Goal: Task Accomplishment & Management: Use online tool/utility

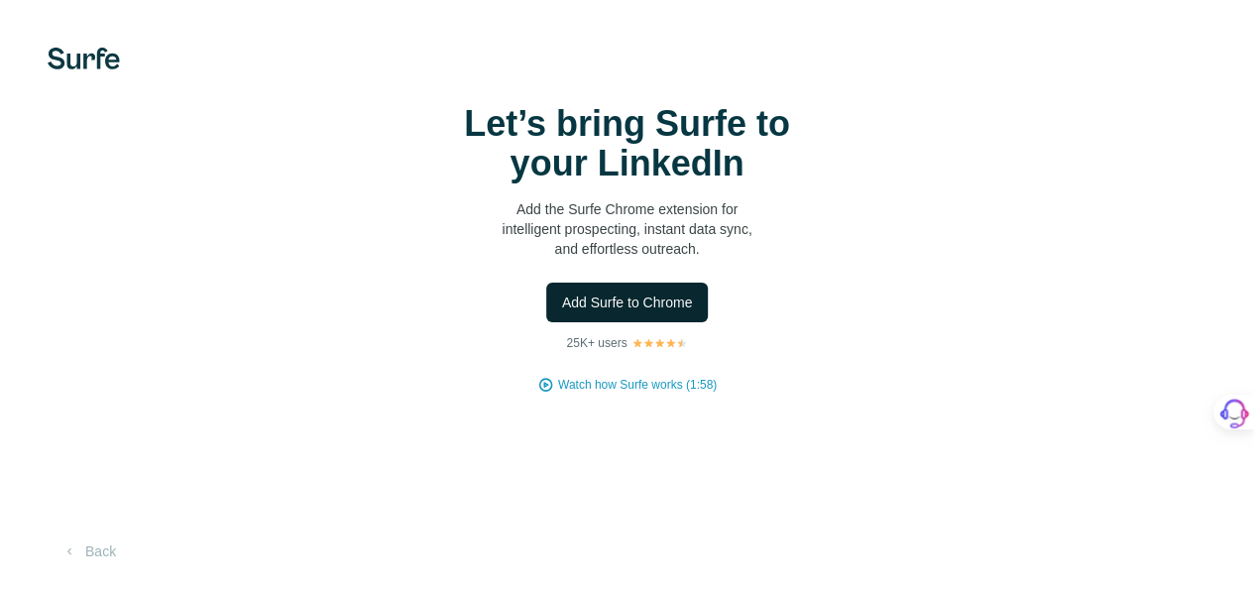
click at [562, 312] on span "Add Surfe to Chrome" at bounding box center [627, 302] width 131 height 20
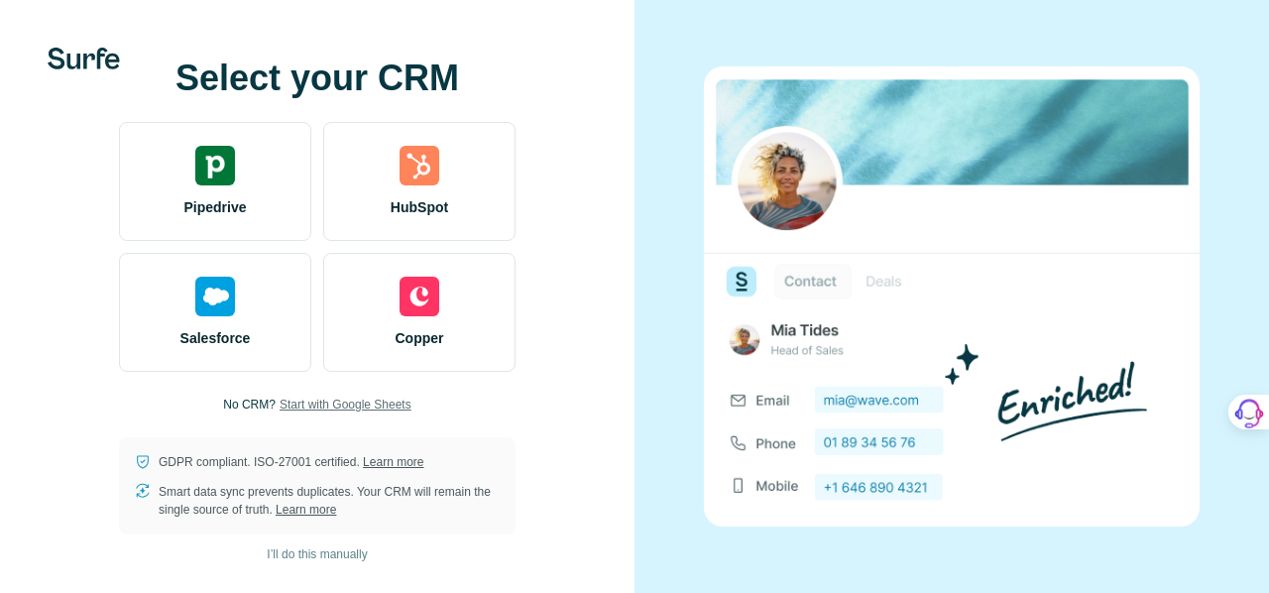
click at [371, 407] on span "Start with Google Sheets" at bounding box center [346, 405] width 132 height 18
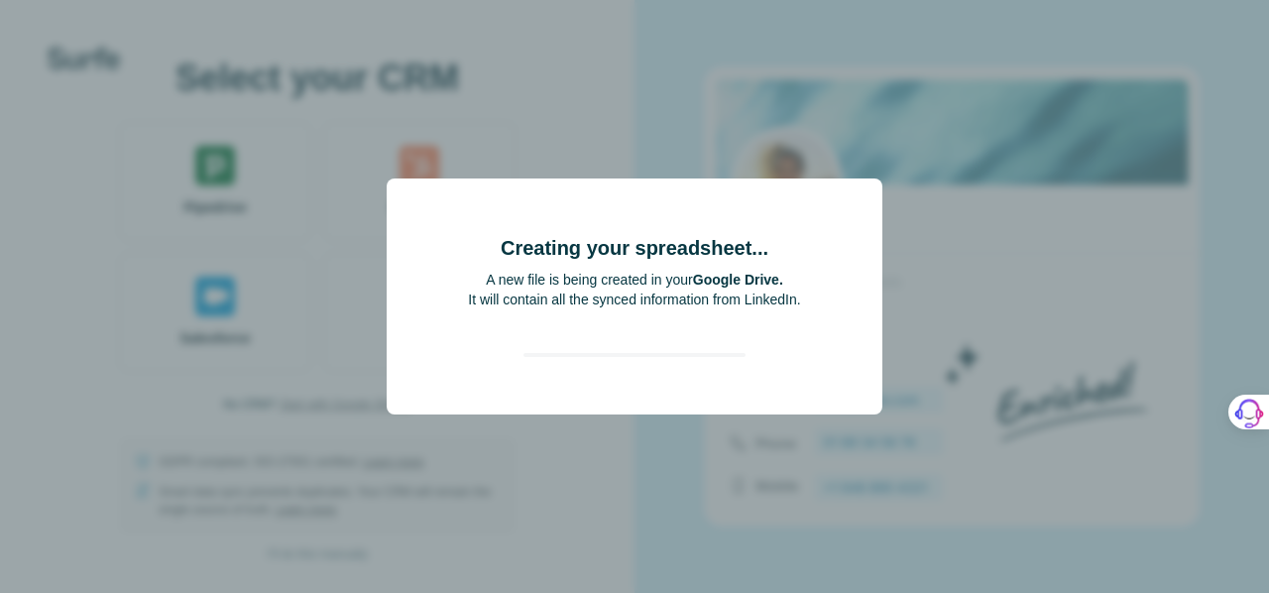
click at [561, 195] on div "Creating your spreadsheet... A new file is being created in your Google Drive. …" at bounding box center [635, 296] width 496 height 236
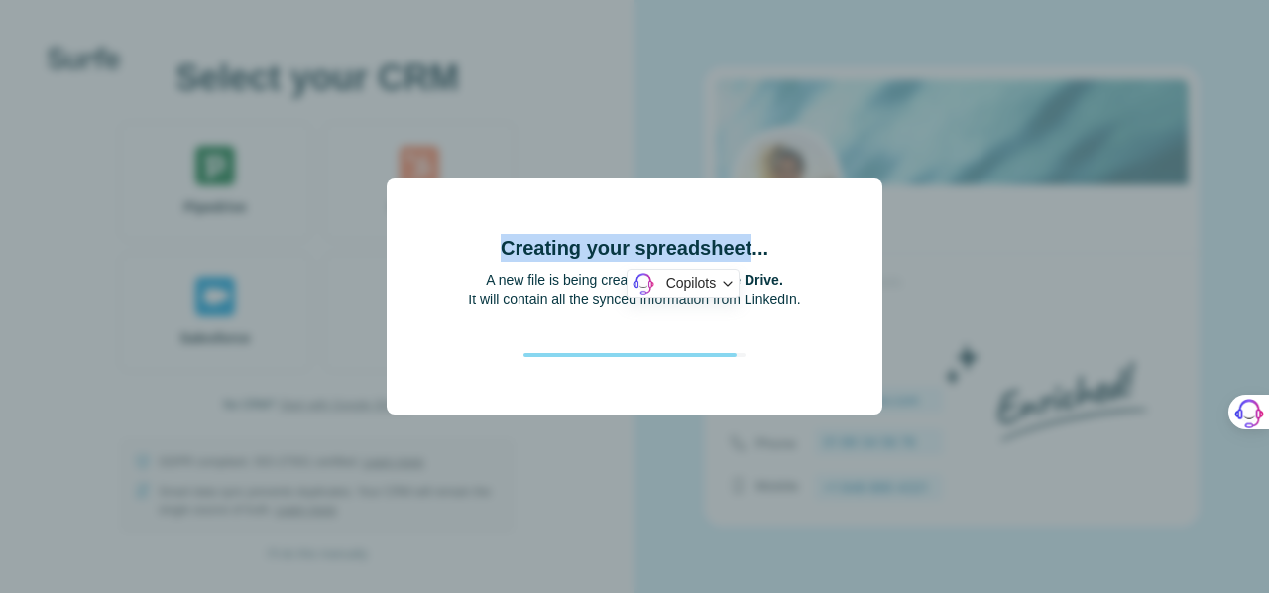
drag, startPoint x: 561, startPoint y: 195, endPoint x: 682, endPoint y: 230, distance: 125.8
click at [682, 230] on div "Creating your spreadsheet... A new file is being created in your Google Drive. …" at bounding box center [635, 296] width 496 height 236
click at [682, 230] on div "Creating your spreadsheet... A new file is being created in your Google Drive. …" at bounding box center [634, 304] width 332 height 172
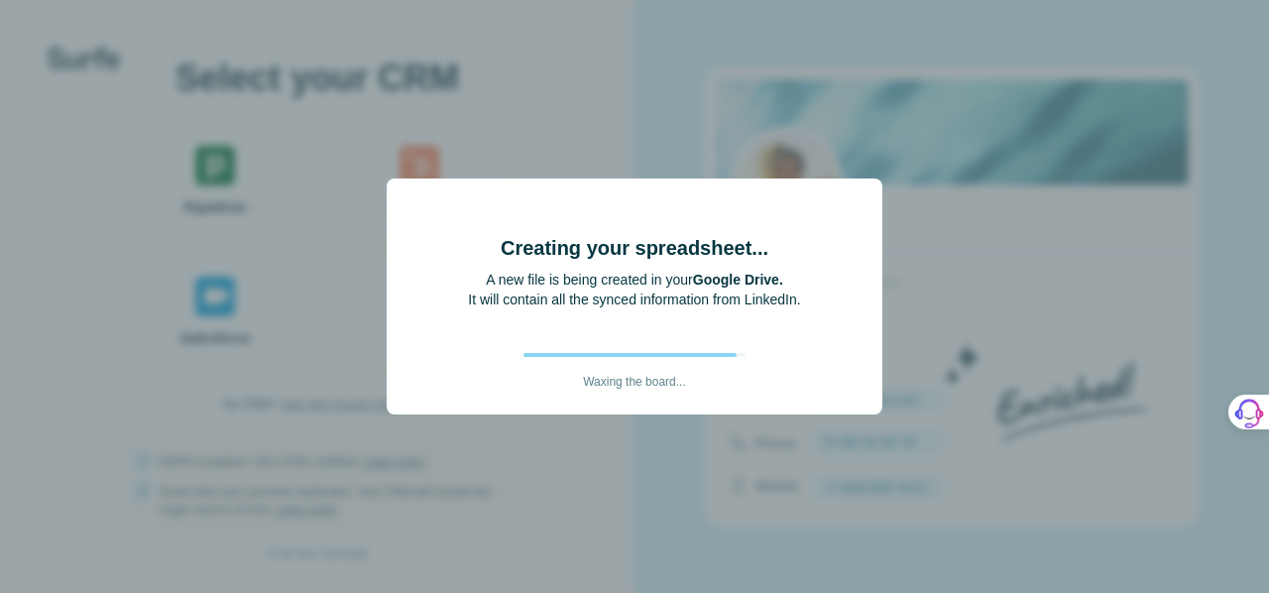
click at [682, 230] on div "Creating your spreadsheet... A new file is being created in your Google Drive. …" at bounding box center [634, 304] width 332 height 172
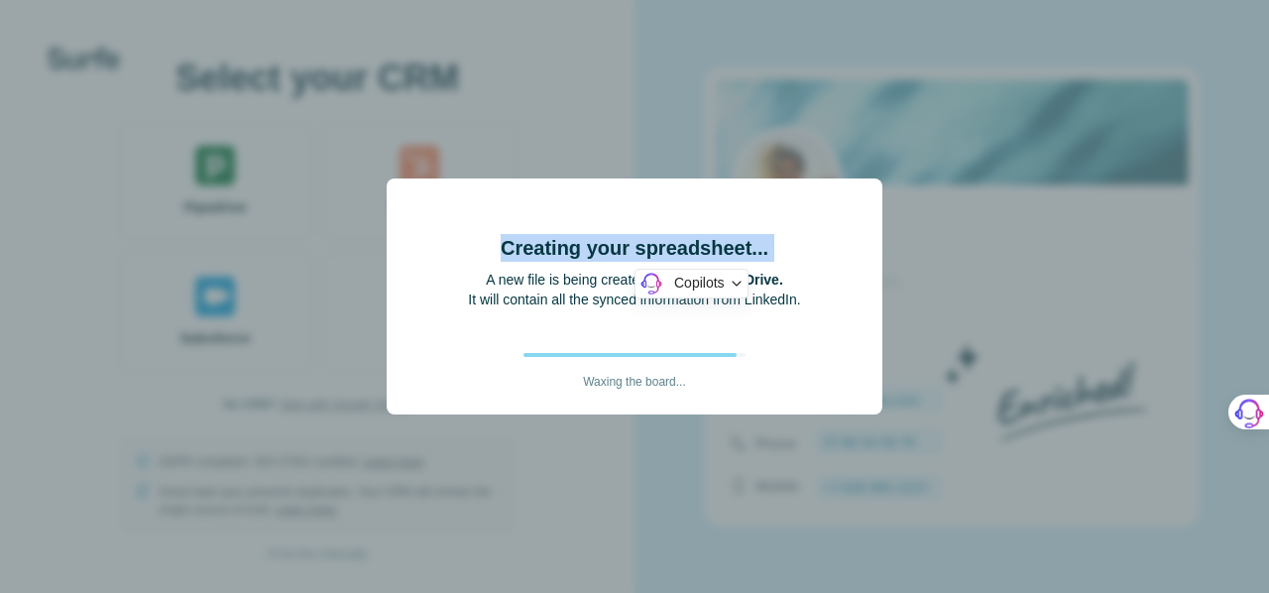
click at [682, 230] on div "Creating your spreadsheet... A new file is being created in your Google Drive. …" at bounding box center [634, 304] width 332 height 172
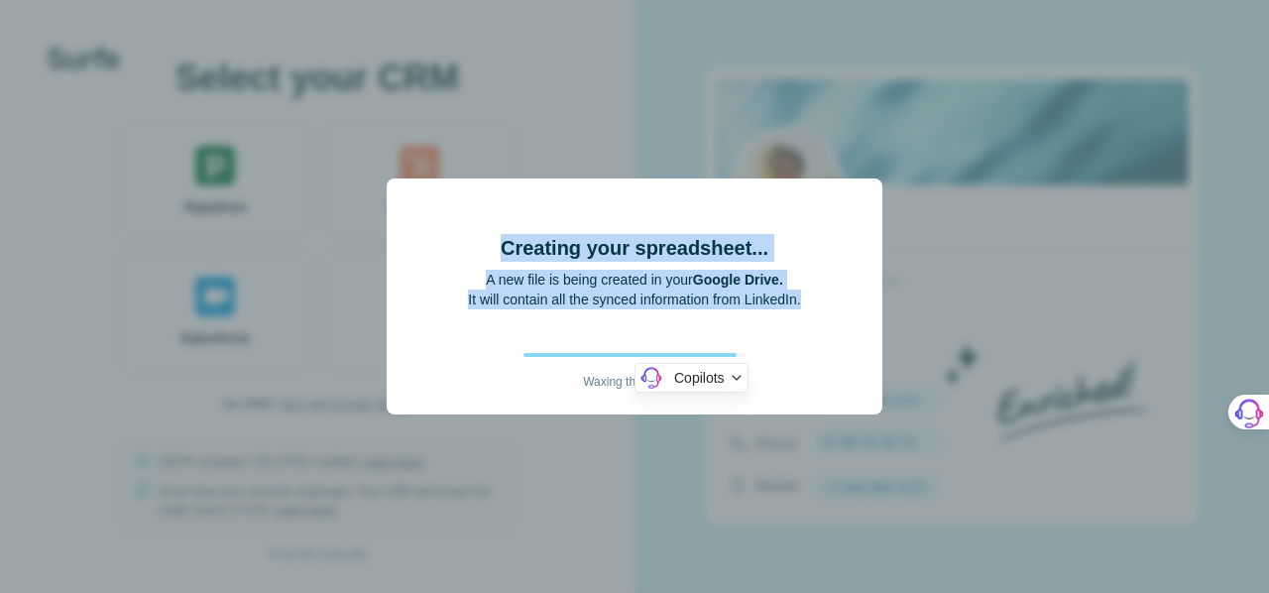
drag, startPoint x: 682, startPoint y: 230, endPoint x: 765, endPoint y: 306, distance: 113.0
click at [765, 306] on div "Creating your spreadsheet... A new file is being created in your Google Drive. …" at bounding box center [634, 304] width 332 height 172
click at [765, 306] on p "It will contain all the synced information from LinkedIn." at bounding box center [634, 299] width 332 height 20
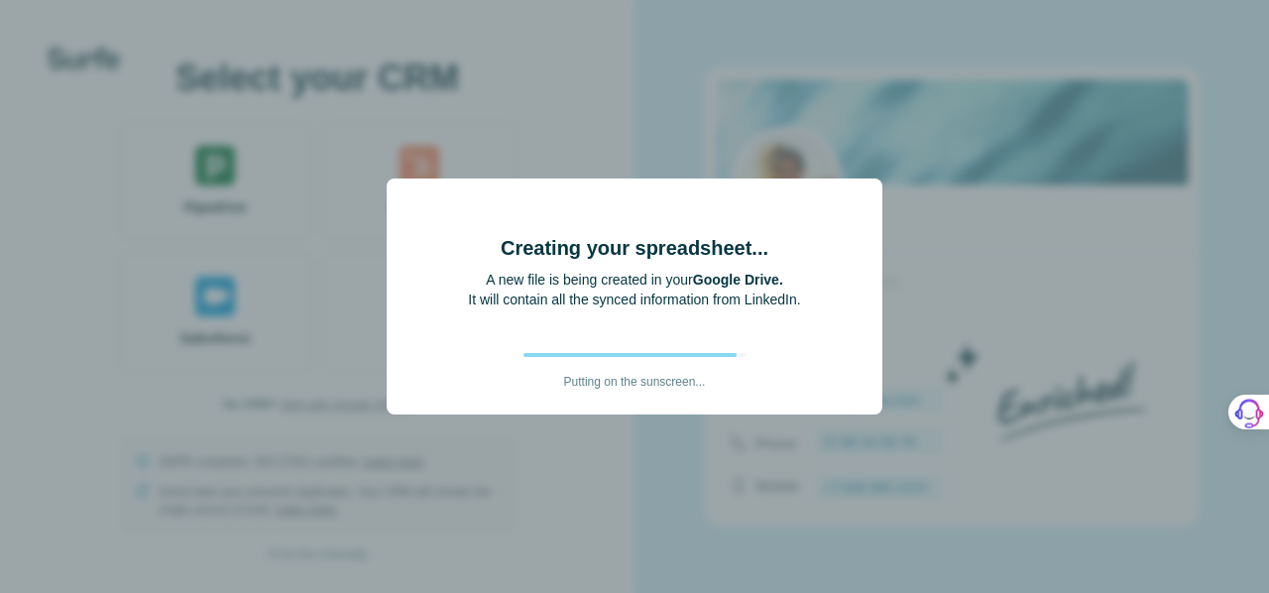
click at [765, 306] on p "It will contain all the synced information from LinkedIn." at bounding box center [634, 299] width 332 height 20
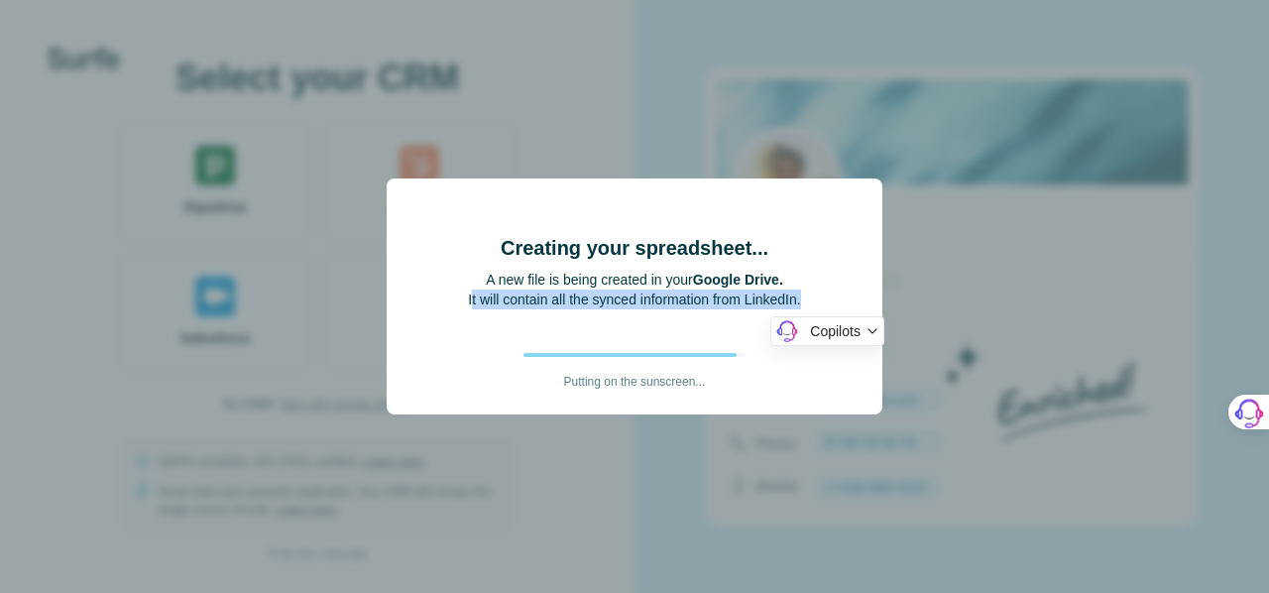
click at [765, 306] on p "It will contain all the synced information from LinkedIn." at bounding box center [634, 299] width 332 height 20
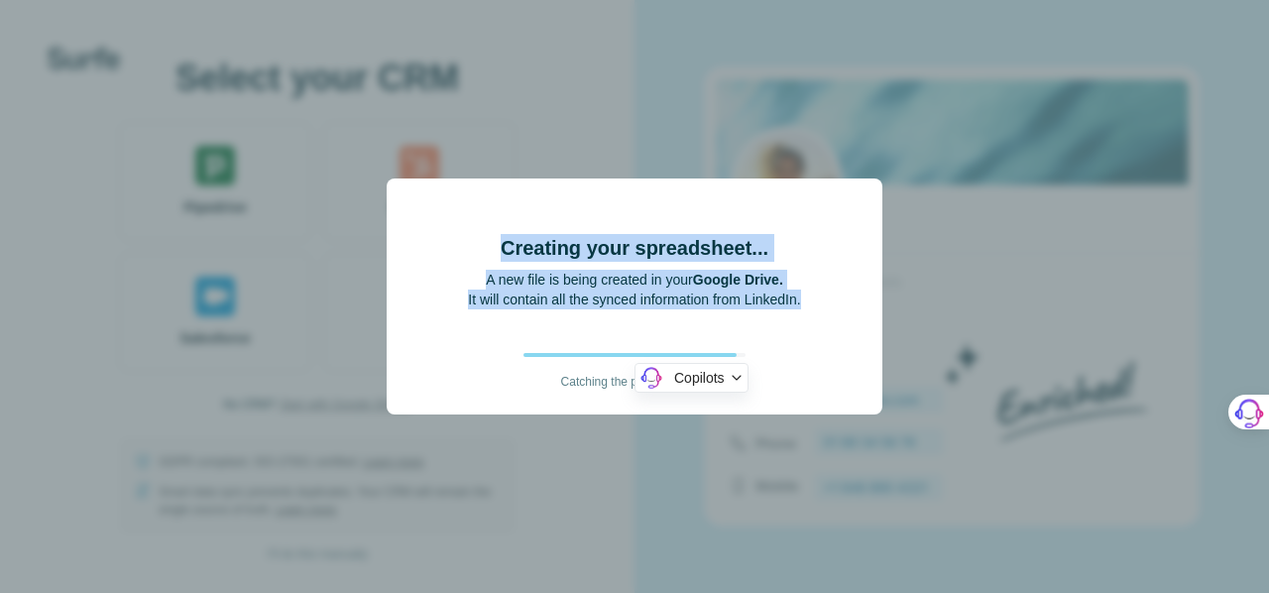
drag, startPoint x: 765, startPoint y: 306, endPoint x: 712, endPoint y: 248, distance: 79.3
click at [712, 248] on div "Creating your spreadsheet... A new file is being created in your Google Drive. …" at bounding box center [634, 304] width 332 height 172
click at [712, 248] on h4 "Creating your spreadsheet..." at bounding box center [635, 248] width 268 height 28
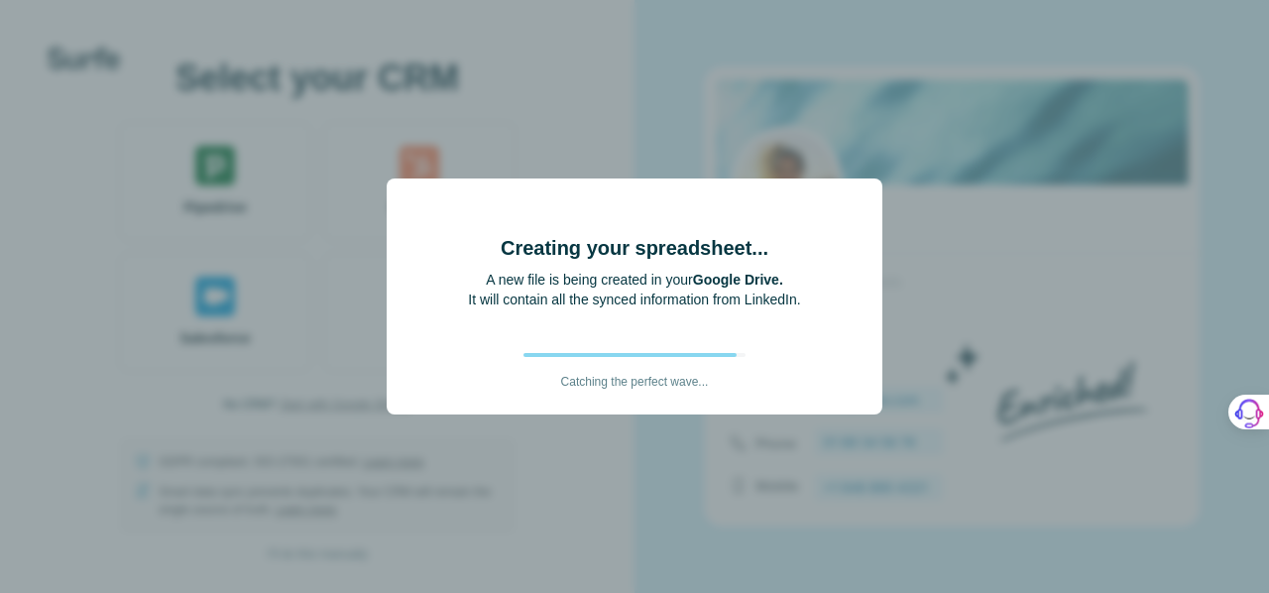
click at [712, 248] on h4 "Creating your spreadsheet..." at bounding box center [635, 248] width 268 height 28
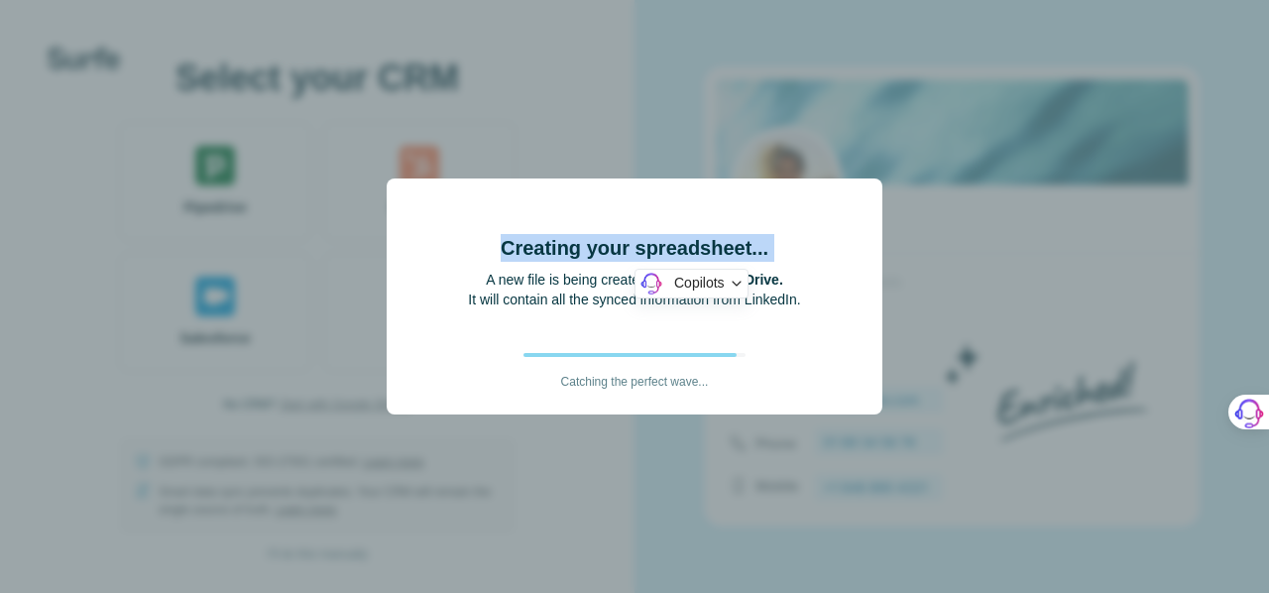
click at [712, 248] on h4 "Creating your spreadsheet..." at bounding box center [635, 248] width 268 height 28
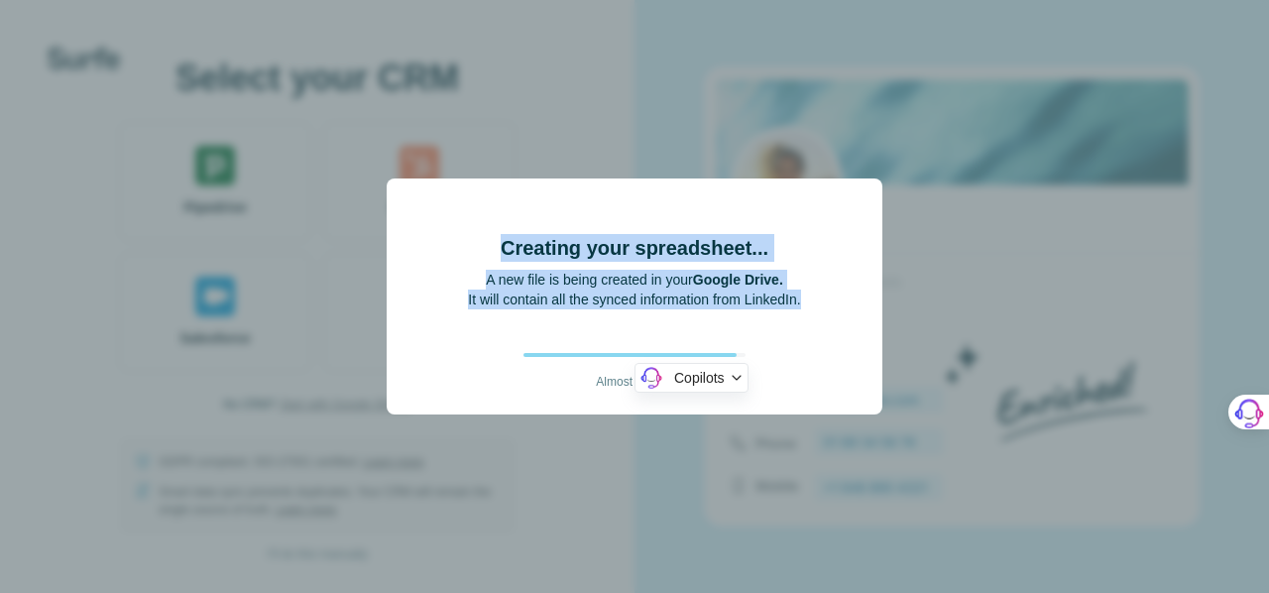
drag, startPoint x: 712, startPoint y: 248, endPoint x: 749, endPoint y: 306, distance: 69.6
click at [749, 306] on div "Creating your spreadsheet... A new file is being created in your Google Drive. …" at bounding box center [634, 304] width 332 height 172
click at [749, 306] on p "It will contain all the synced information from LinkedIn." at bounding box center [634, 299] width 332 height 20
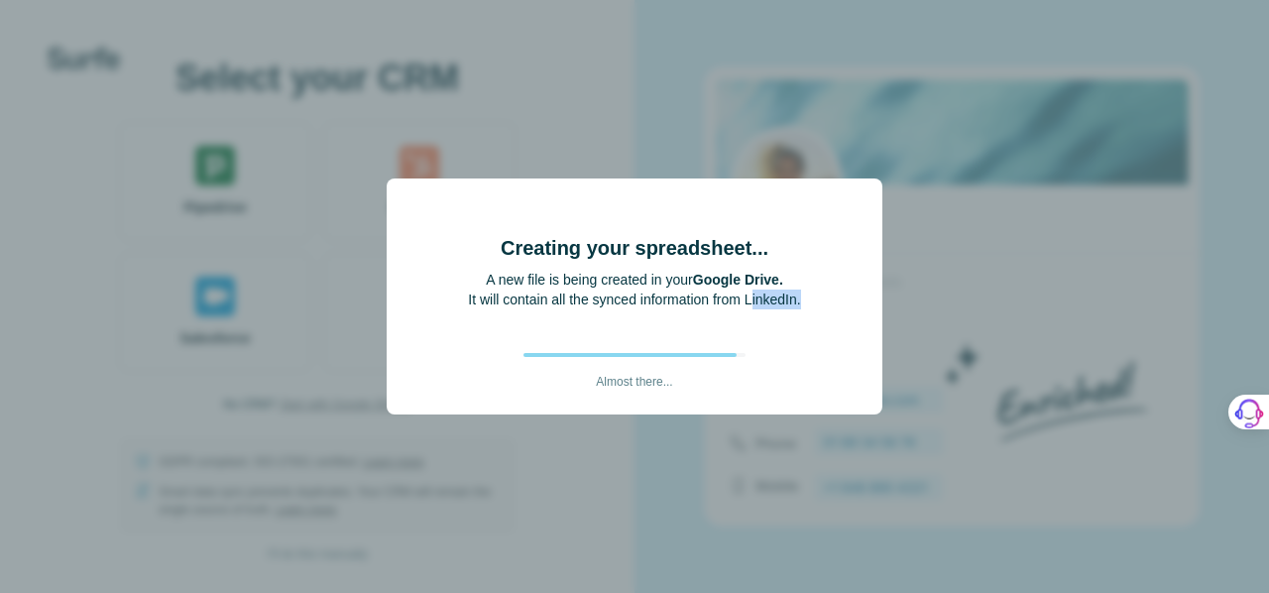
click at [749, 306] on p "It will contain all the synced information from LinkedIn." at bounding box center [634, 299] width 332 height 20
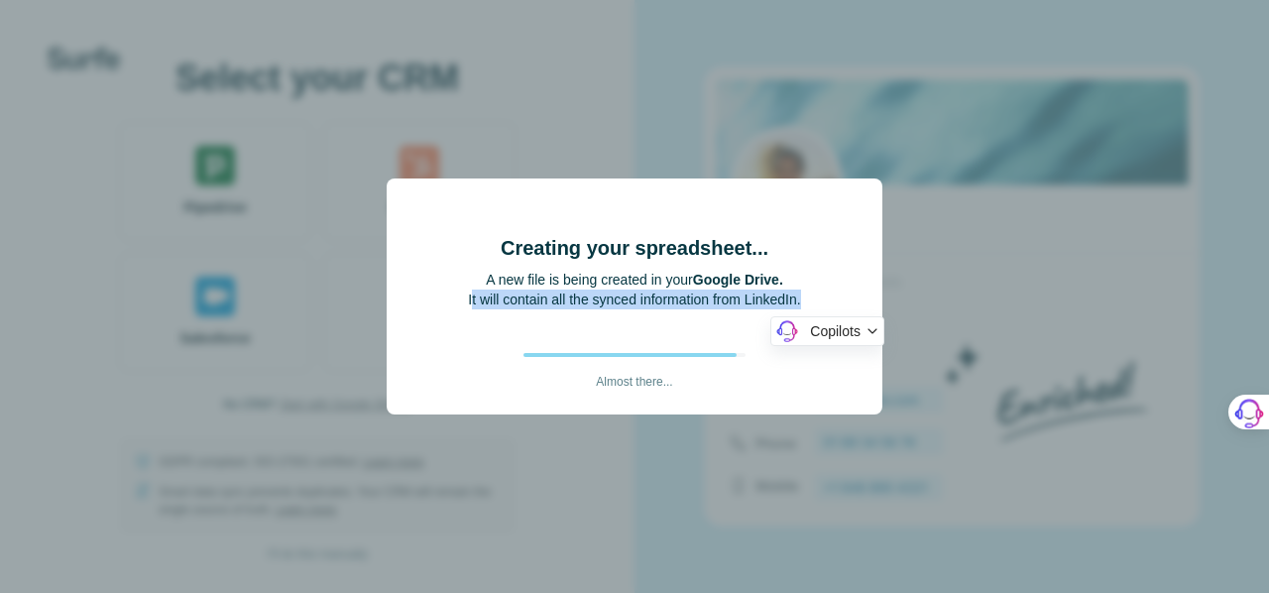
click at [749, 306] on p "It will contain all the synced information from LinkedIn." at bounding box center [634, 299] width 332 height 20
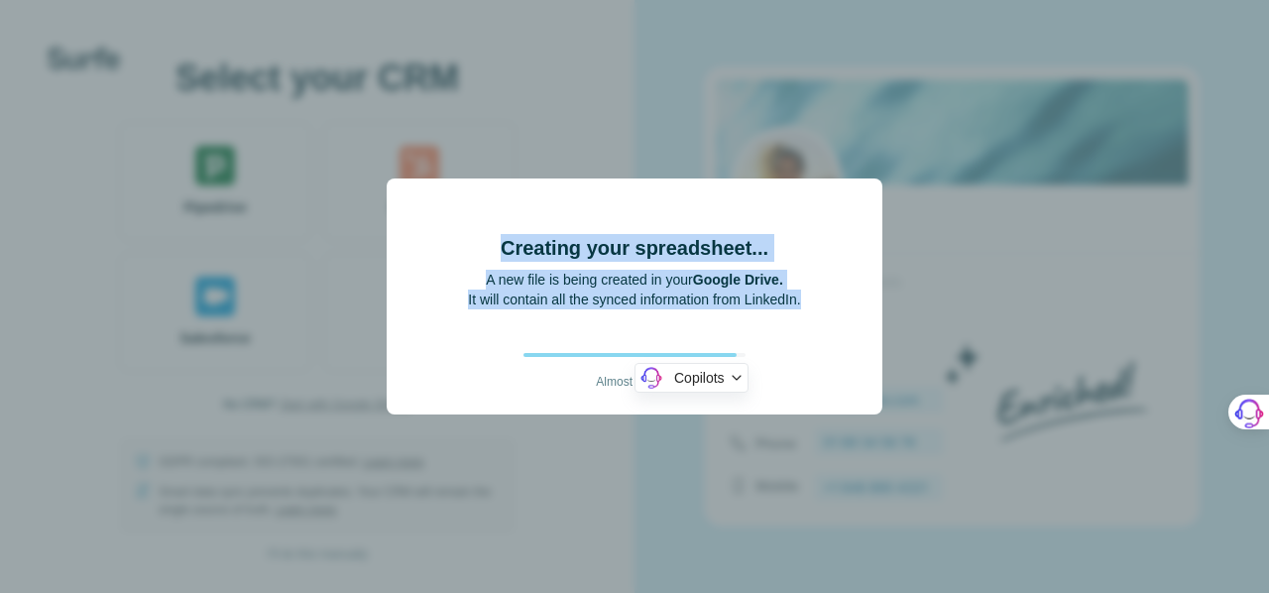
drag, startPoint x: 749, startPoint y: 306, endPoint x: 705, endPoint y: 223, distance: 94.5
click at [705, 223] on div "Creating your spreadsheet... A new file is being created in your Google Drive. …" at bounding box center [634, 304] width 332 height 172
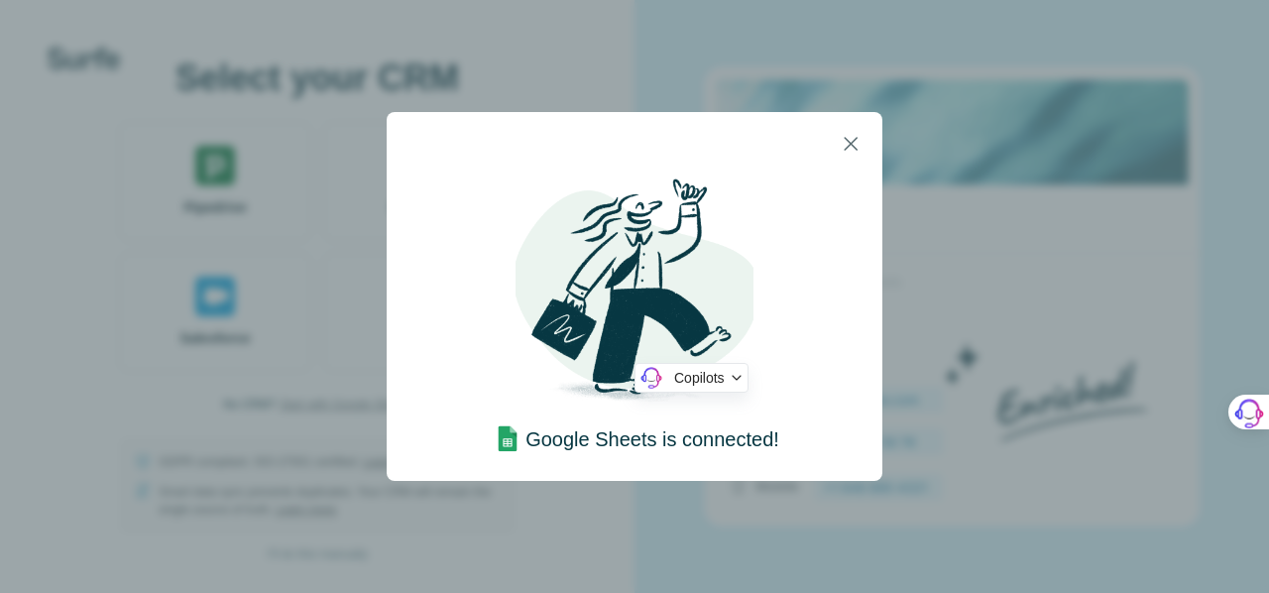
click at [716, 248] on img at bounding box center [634, 294] width 238 height 238
click at [740, 233] on img at bounding box center [634, 294] width 238 height 238
click at [849, 142] on icon "button" at bounding box center [851, 144] width 14 height 14
click at [957, 316] on div "Google Sheets is connected!" at bounding box center [634, 296] width 1269 height 593
